Goal: Information Seeking & Learning: Learn about a topic

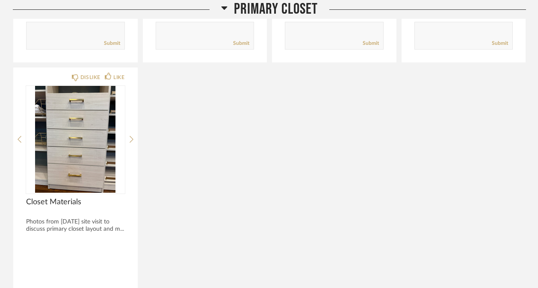
scroll to position [3807, 0]
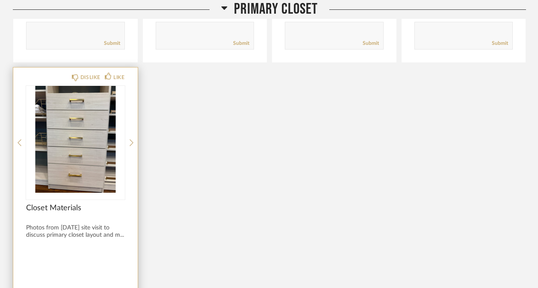
click at [102, 128] on img "0" at bounding box center [75, 139] width 99 height 107
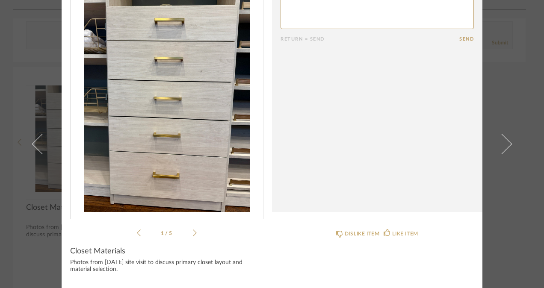
scroll to position [40, 0]
click at [193, 234] on icon at bounding box center [195, 234] width 4 height 8
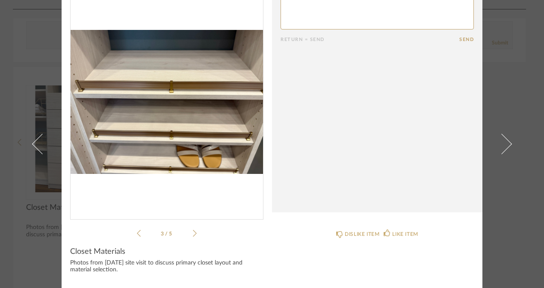
click at [193, 234] on icon at bounding box center [195, 234] width 4 height 8
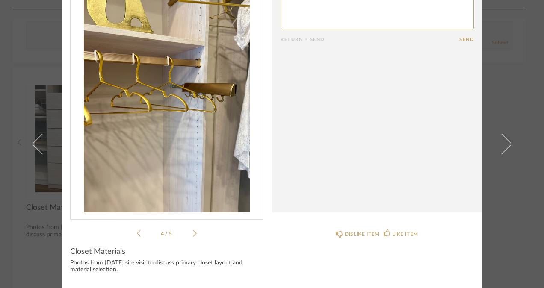
click at [193, 234] on icon at bounding box center [195, 234] width 4 height 8
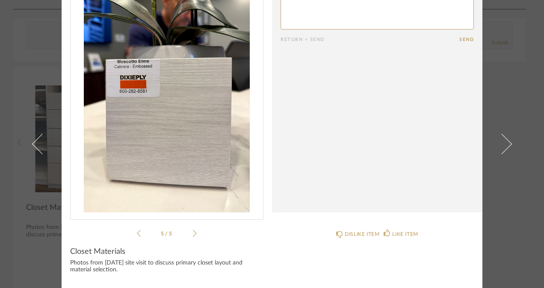
click at [193, 234] on icon at bounding box center [195, 234] width 4 height 8
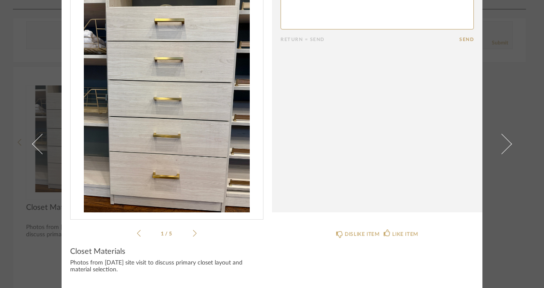
click at [193, 234] on icon at bounding box center [195, 234] width 4 height 8
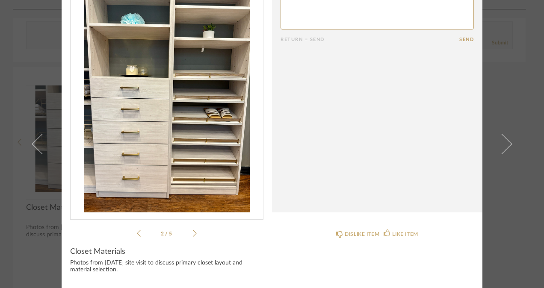
click at [193, 234] on icon at bounding box center [195, 234] width 4 height 8
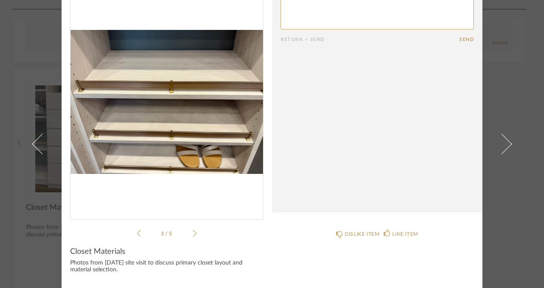
click at [193, 234] on icon at bounding box center [195, 234] width 4 height 8
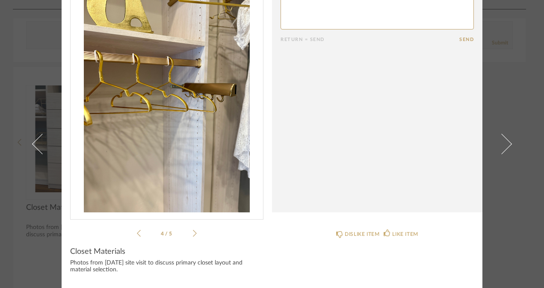
click at [193, 234] on icon at bounding box center [195, 234] width 4 height 8
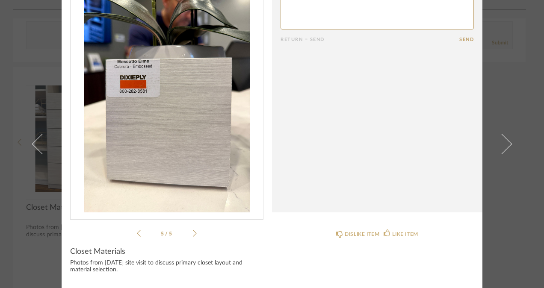
click at [193, 234] on icon at bounding box center [195, 234] width 4 height 8
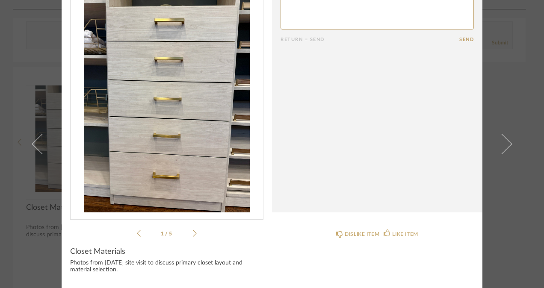
click at [193, 234] on icon at bounding box center [195, 234] width 4 height 8
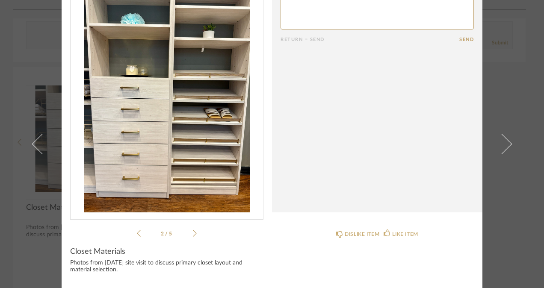
click at [193, 234] on icon at bounding box center [195, 234] width 4 height 8
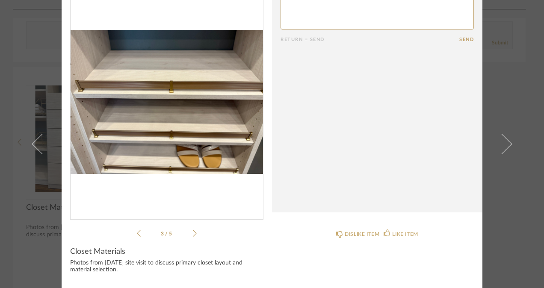
click at [193, 234] on icon at bounding box center [195, 234] width 4 height 8
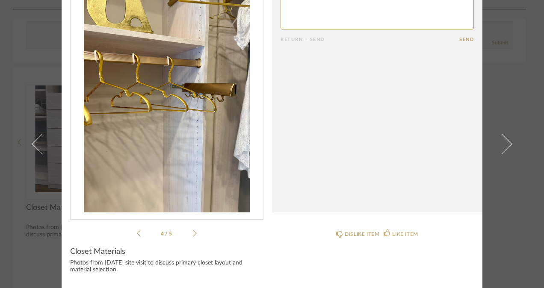
click at [193, 234] on icon at bounding box center [195, 234] width 4 height 8
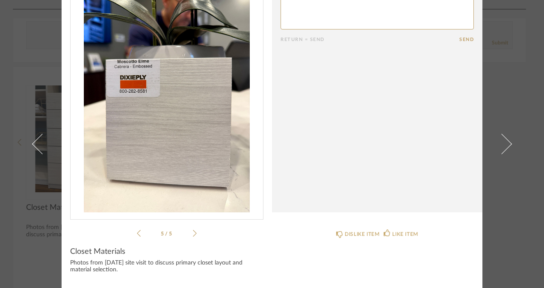
click at [193, 234] on icon at bounding box center [195, 234] width 4 height 8
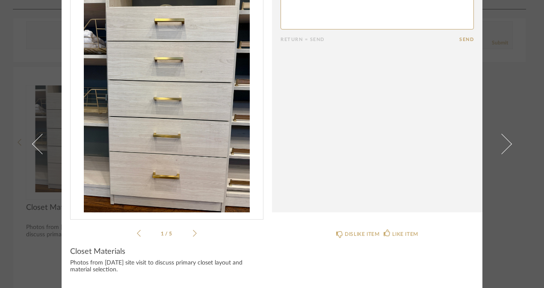
click at [193, 234] on icon at bounding box center [195, 234] width 4 height 8
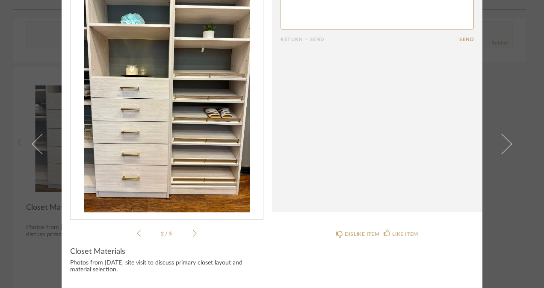
click at [193, 234] on icon at bounding box center [195, 234] width 4 height 8
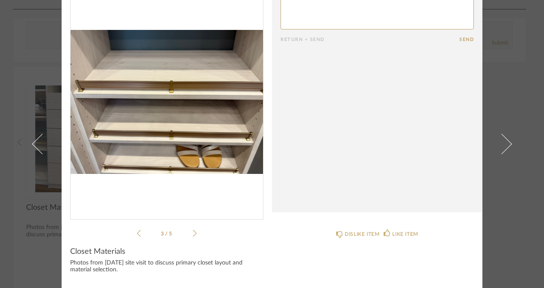
click at [193, 234] on icon at bounding box center [195, 234] width 4 height 8
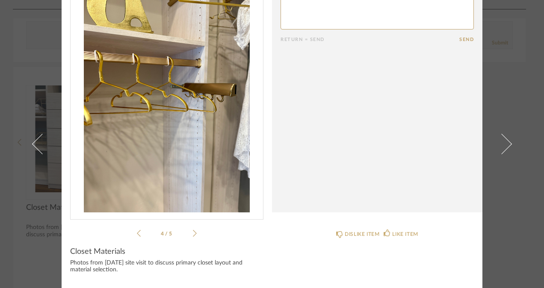
click at [193, 234] on icon at bounding box center [195, 234] width 4 height 8
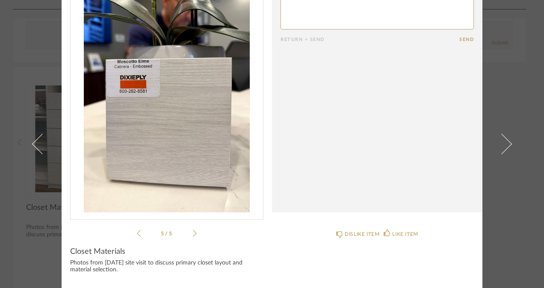
click at [193, 234] on icon at bounding box center [195, 234] width 4 height 8
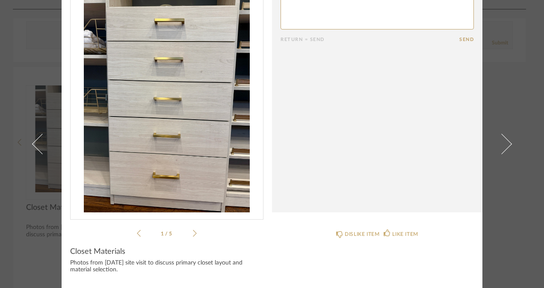
click at [193, 234] on icon at bounding box center [195, 234] width 4 height 8
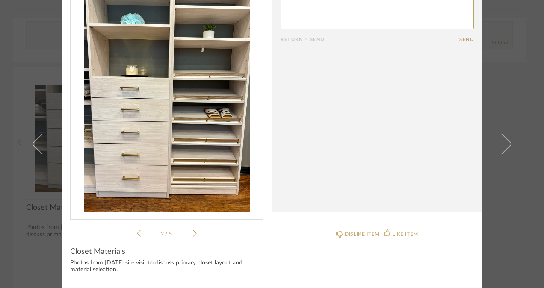
click at [193, 234] on icon at bounding box center [195, 234] width 4 height 8
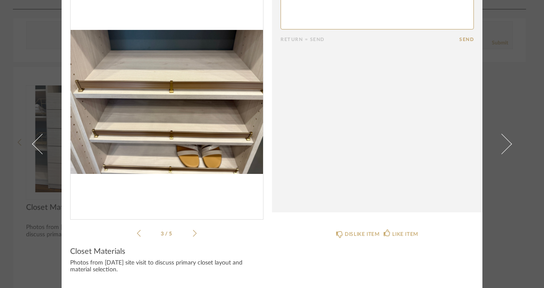
click at [193, 234] on icon at bounding box center [195, 234] width 4 height 8
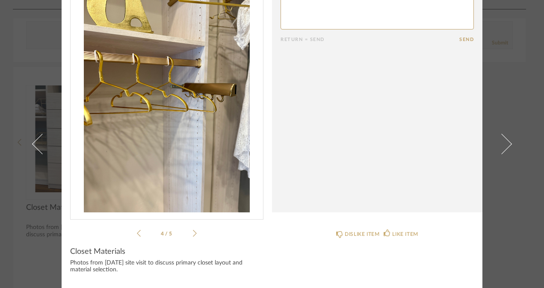
scroll to position [0, 0]
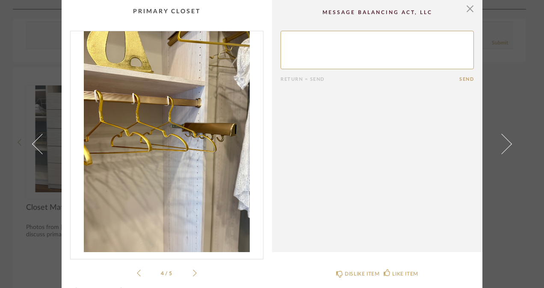
click at [193, 274] on icon at bounding box center [195, 273] width 4 height 8
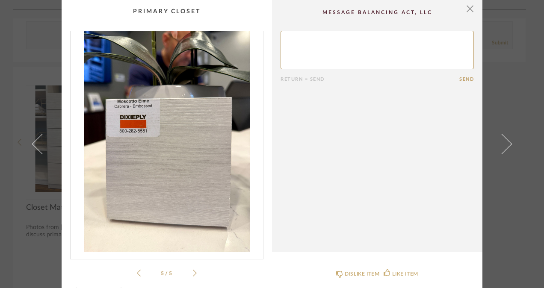
click at [193, 274] on icon at bounding box center [195, 273] width 4 height 8
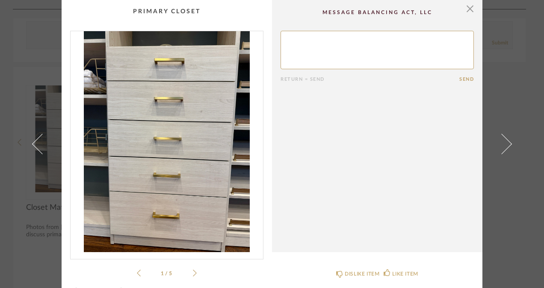
click at [193, 274] on icon at bounding box center [195, 273] width 4 height 8
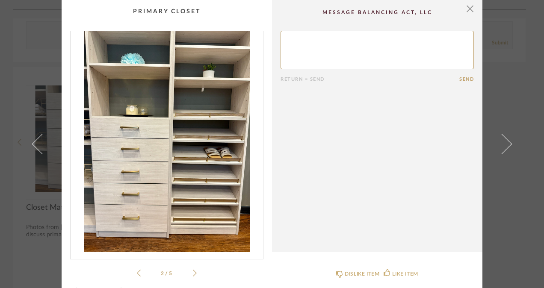
click at [193, 274] on icon at bounding box center [195, 273] width 4 height 8
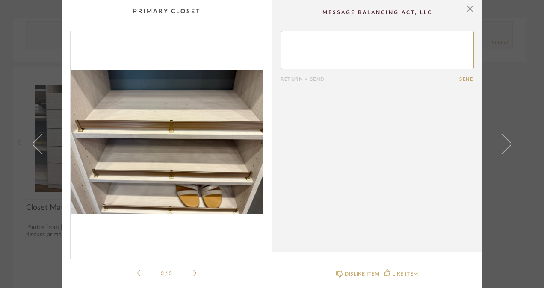
click at [193, 274] on icon at bounding box center [195, 273] width 4 height 8
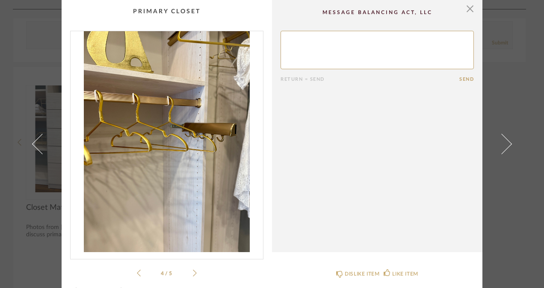
click at [137, 274] on icon at bounding box center [139, 273] width 4 height 7
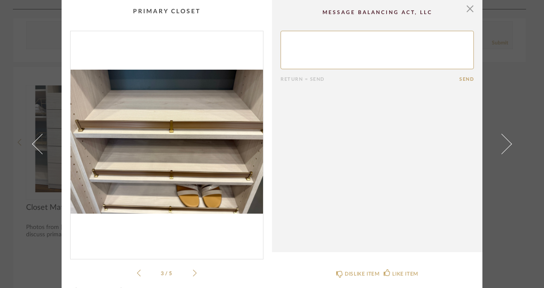
click at [137, 274] on icon at bounding box center [139, 273] width 4 height 7
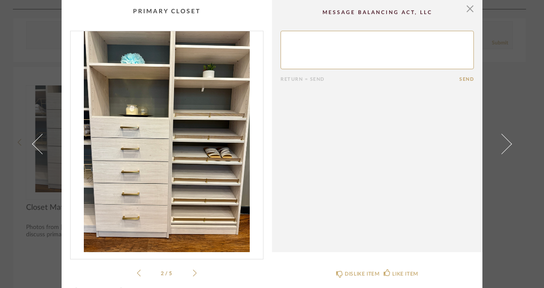
click at [137, 274] on icon at bounding box center [139, 273] width 4 height 7
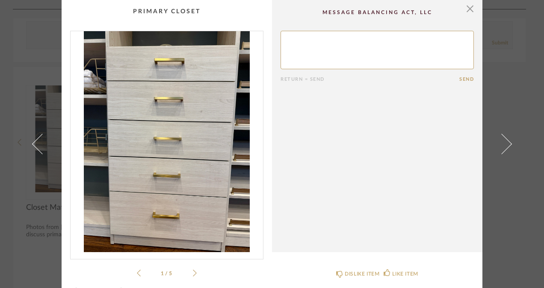
click at [137, 274] on icon at bounding box center [139, 273] width 4 height 7
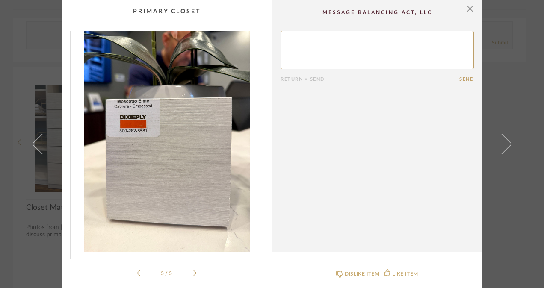
click at [137, 274] on icon at bounding box center [139, 273] width 4 height 7
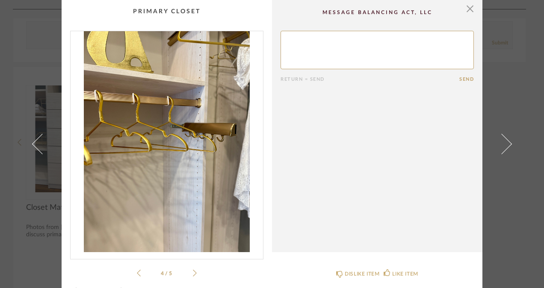
click at [137, 274] on icon at bounding box center [139, 273] width 4 height 7
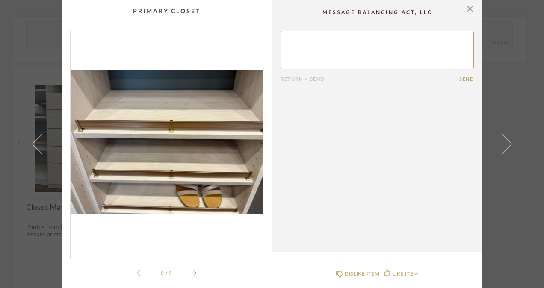
click at [137, 274] on icon at bounding box center [139, 273] width 4 height 7
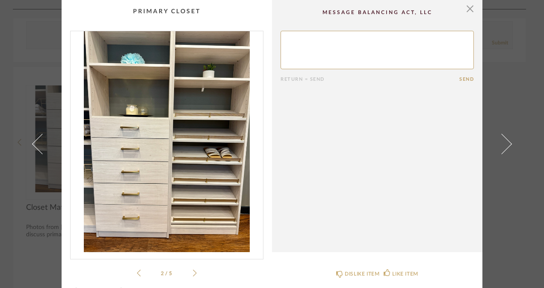
click at [137, 274] on icon at bounding box center [139, 273] width 4 height 7
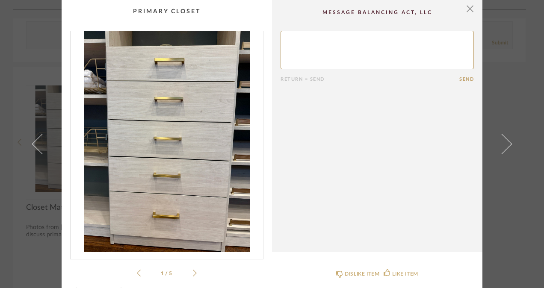
click at [137, 274] on icon at bounding box center [139, 273] width 4 height 7
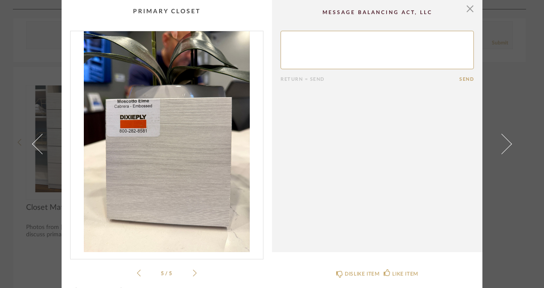
click at [137, 274] on icon at bounding box center [139, 273] width 4 height 7
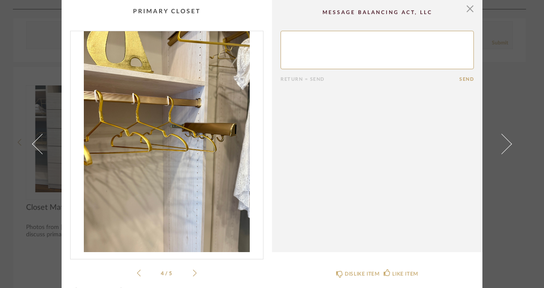
click at [137, 274] on icon at bounding box center [139, 273] width 4 height 7
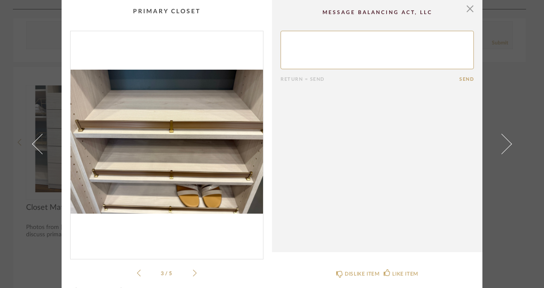
click at [137, 274] on icon at bounding box center [139, 273] width 4 height 7
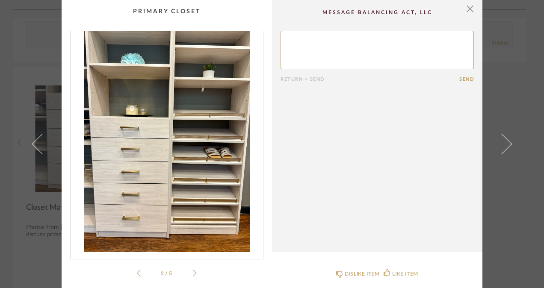
click at [137, 274] on icon at bounding box center [139, 273] width 4 height 7
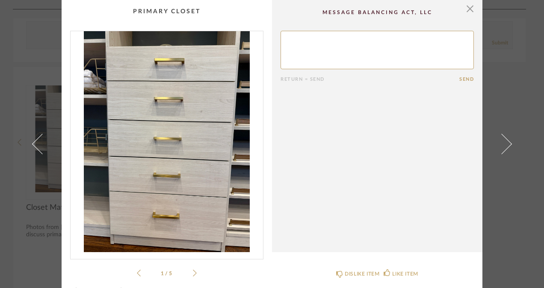
click at [137, 274] on icon at bounding box center [139, 273] width 4 height 7
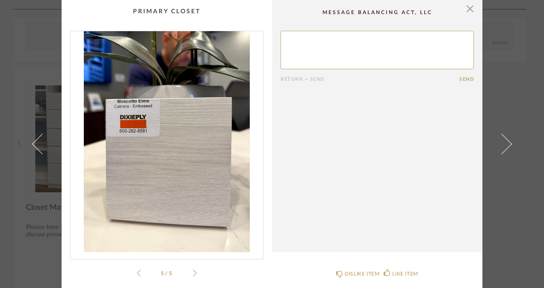
click at [137, 274] on icon at bounding box center [139, 273] width 4 height 7
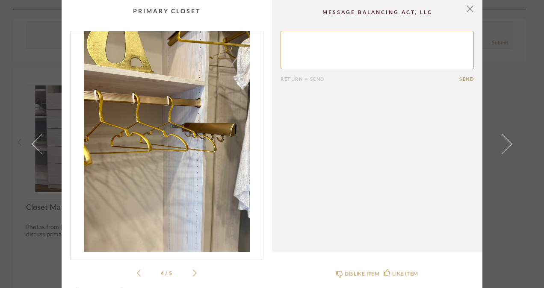
click at [137, 274] on icon at bounding box center [139, 273] width 4 height 7
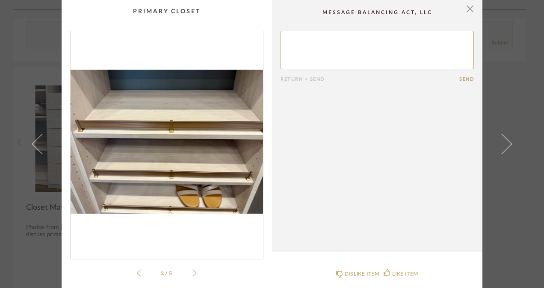
click at [137, 274] on icon at bounding box center [139, 273] width 4 height 7
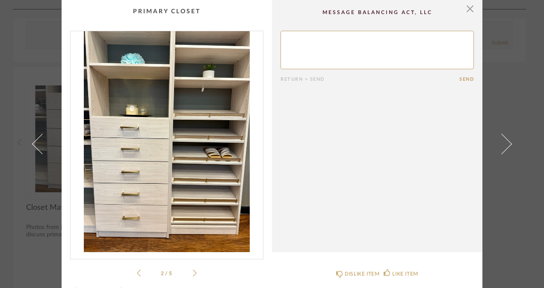
click at [137, 271] on icon at bounding box center [139, 273] width 4 height 8
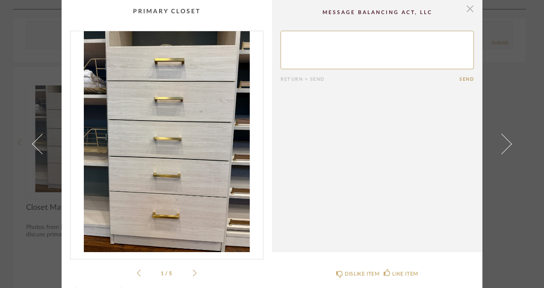
click at [465, 6] on span "button" at bounding box center [469, 8] width 17 height 17
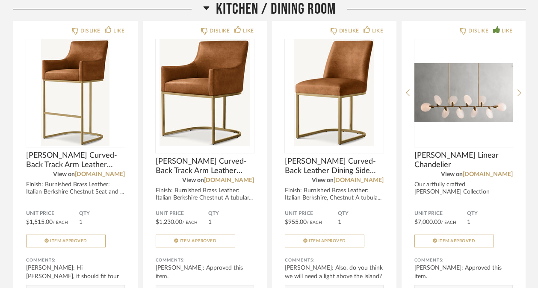
scroll to position [6888, 0]
